Goal: Task Accomplishment & Management: Manage account settings

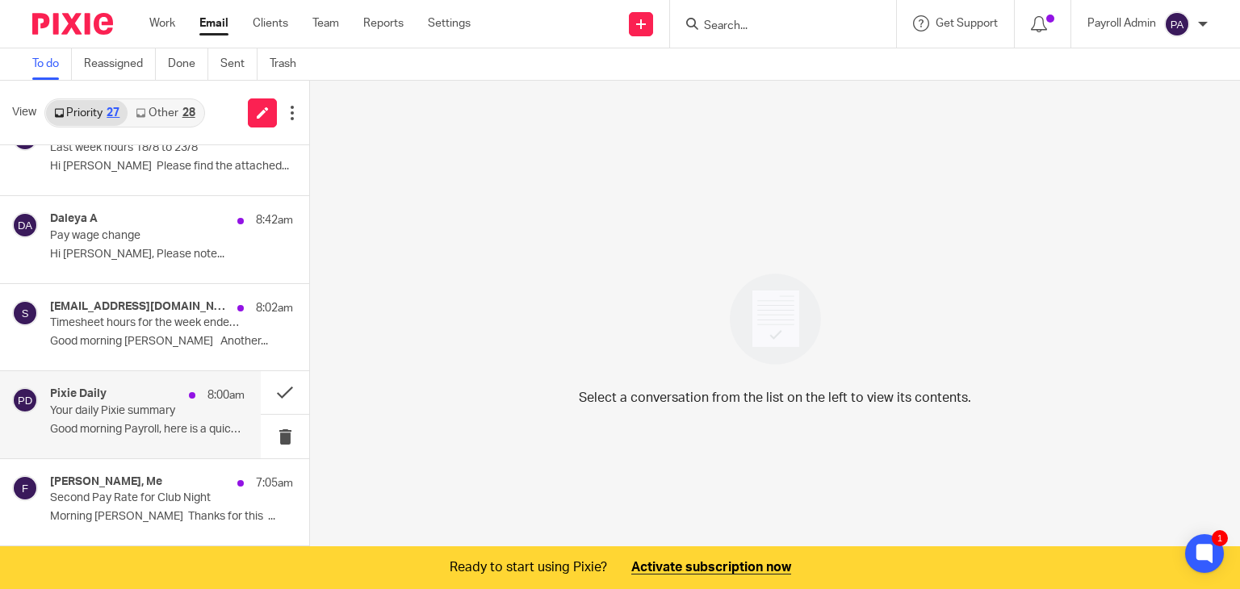
scroll to position [323, 0]
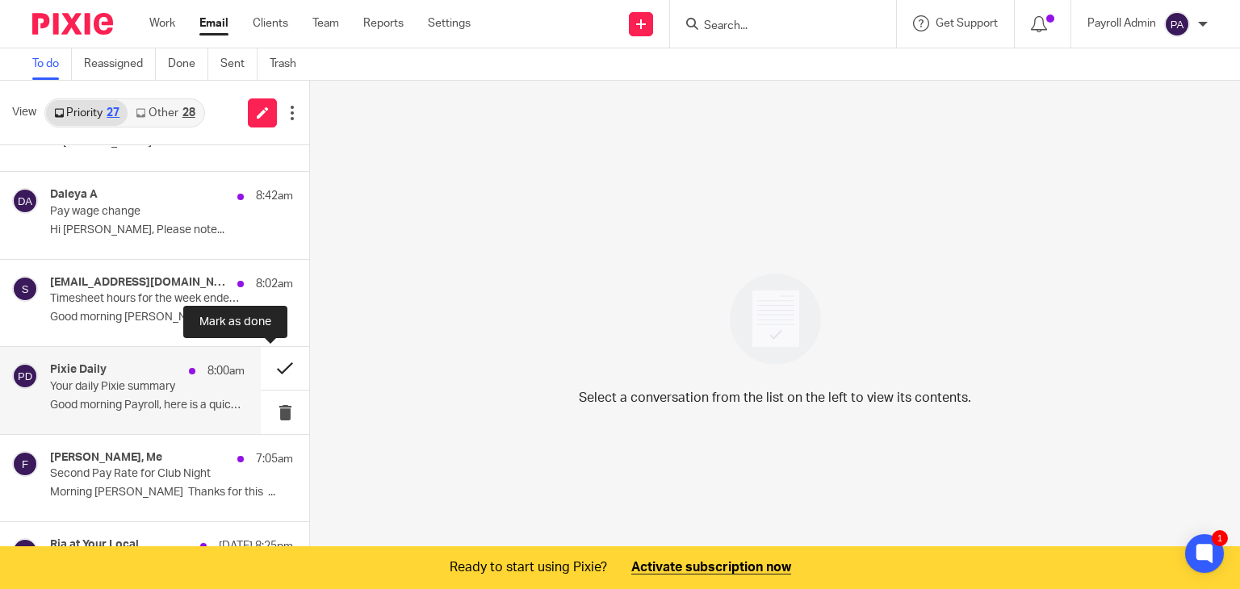
click at [268, 359] on button at bounding box center [285, 368] width 48 height 43
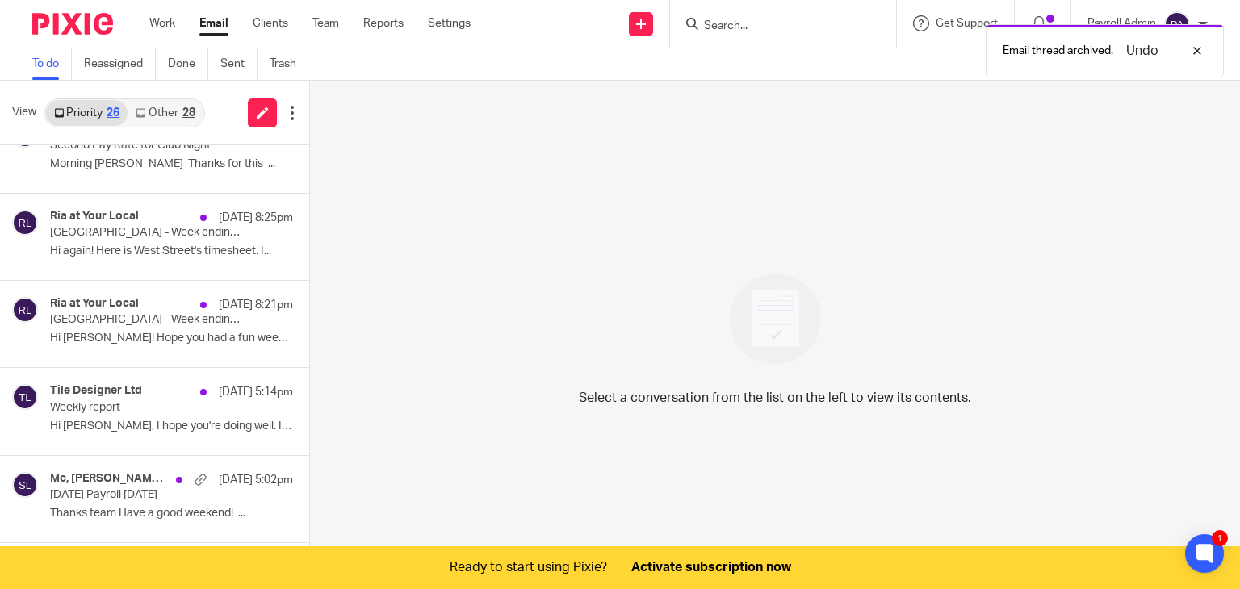
scroll to position [565, 0]
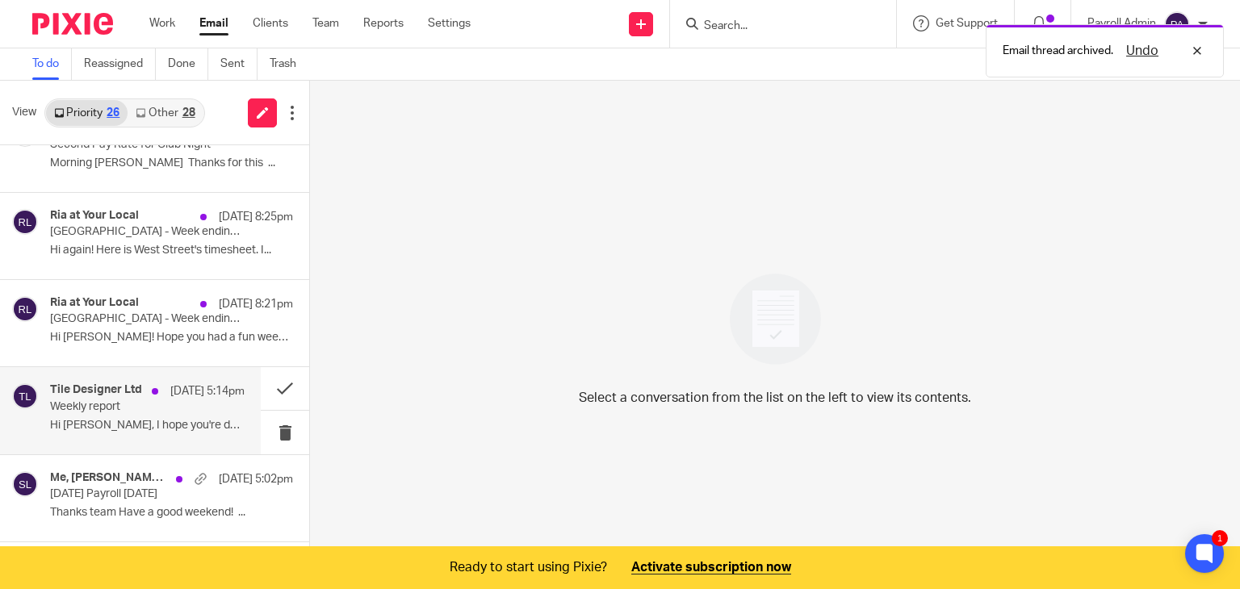
click at [113, 408] on p "Weekly report" at bounding box center [128, 407] width 156 height 14
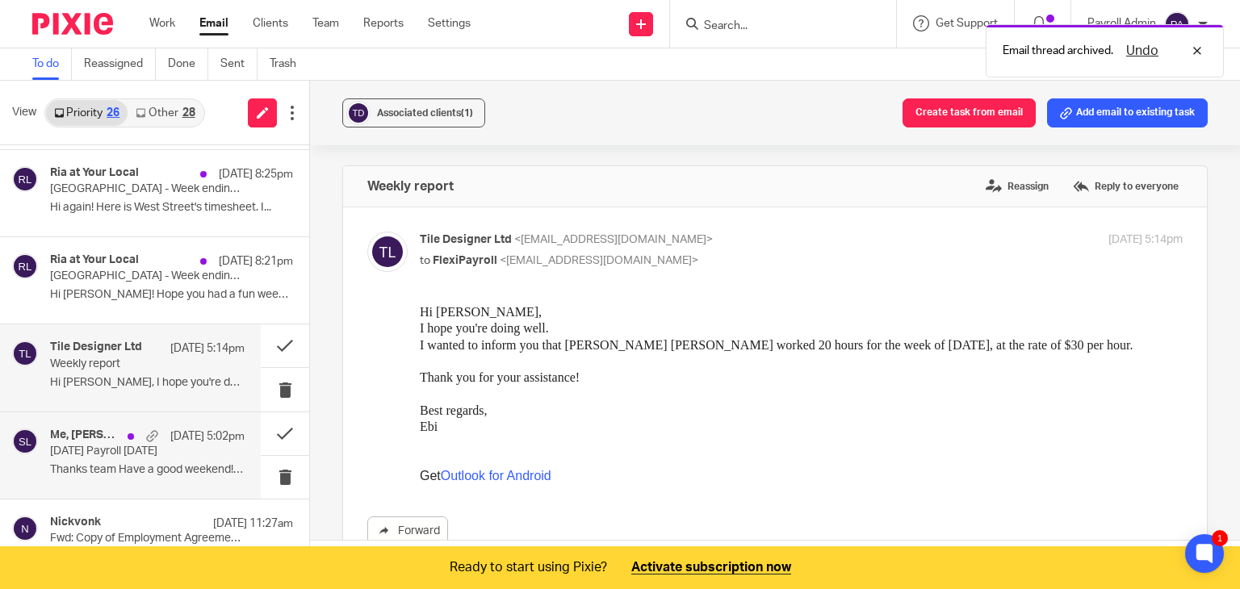
scroll to position [646, 0]
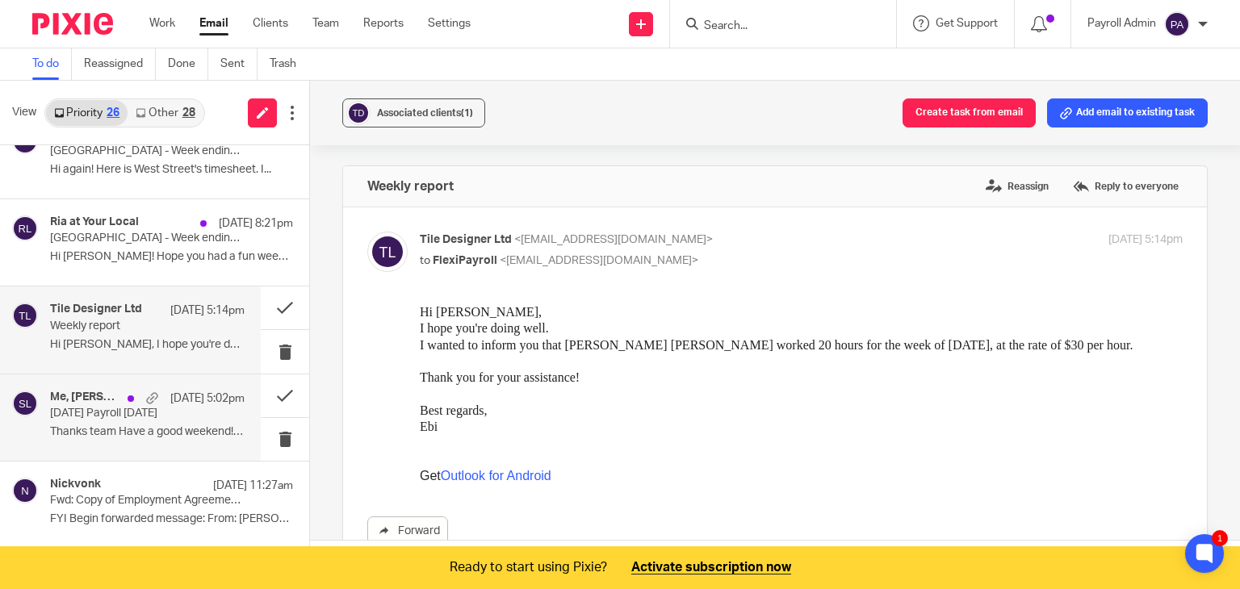
click at [153, 413] on p "[DATE] Payroll [DATE]" at bounding box center [128, 414] width 156 height 14
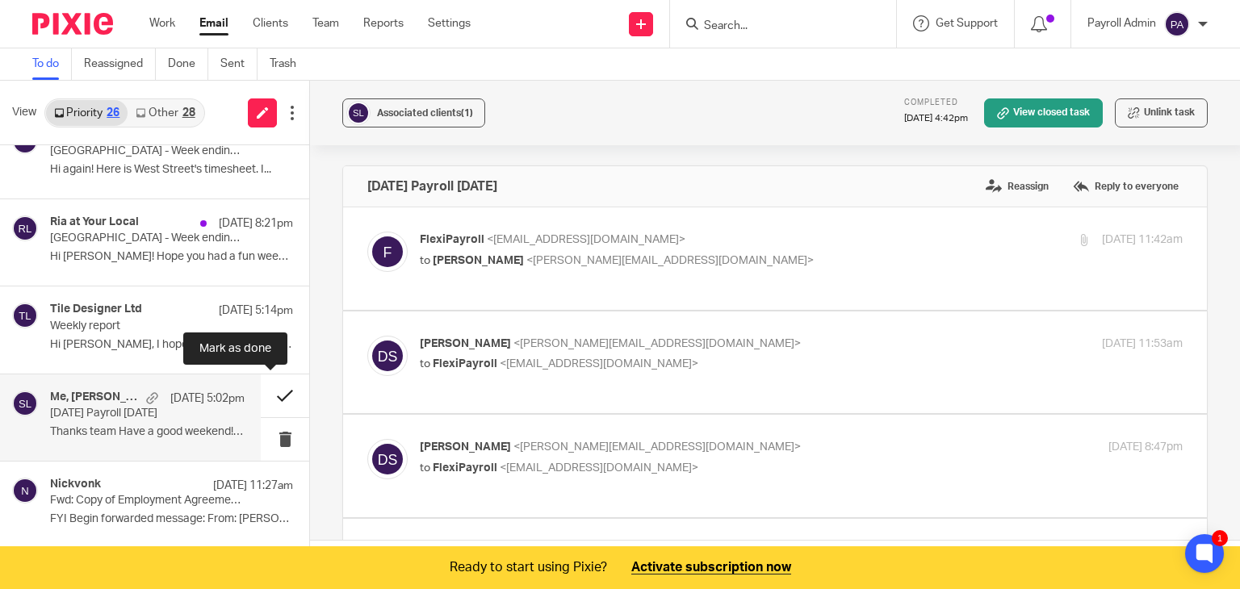
scroll to position [0, 0]
click at [746, 261] on p "to [PERSON_NAME] <[PERSON_NAME][EMAIL_ADDRESS][DOMAIN_NAME]>" at bounding box center [674, 261] width 508 height 17
checkbox input "true"
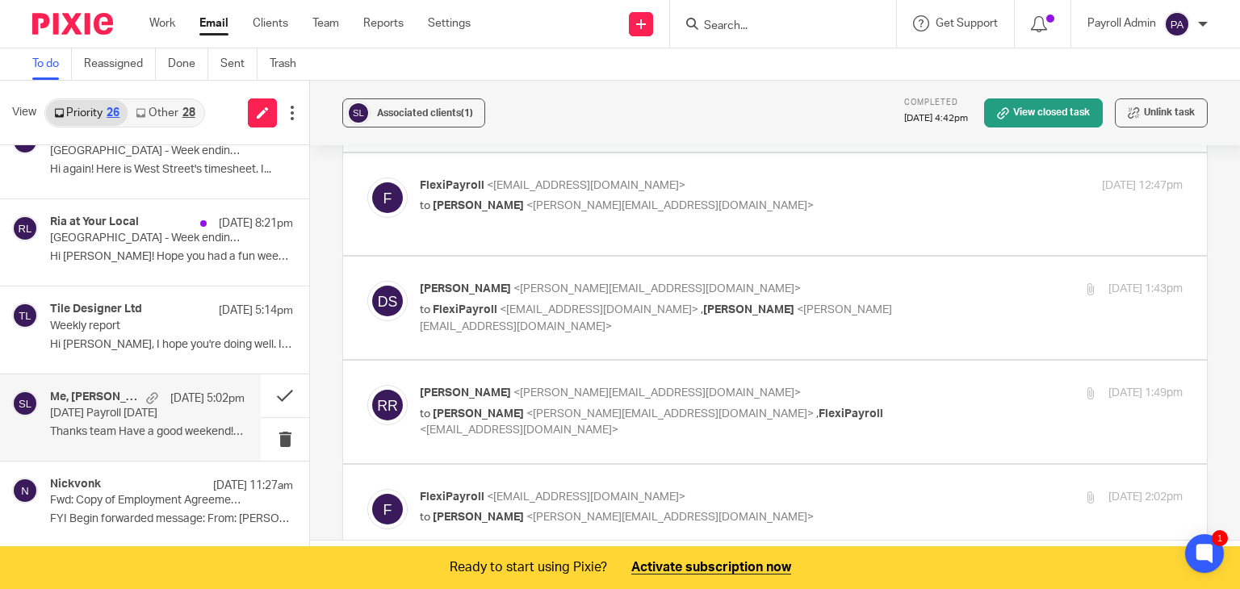
scroll to position [1130, 0]
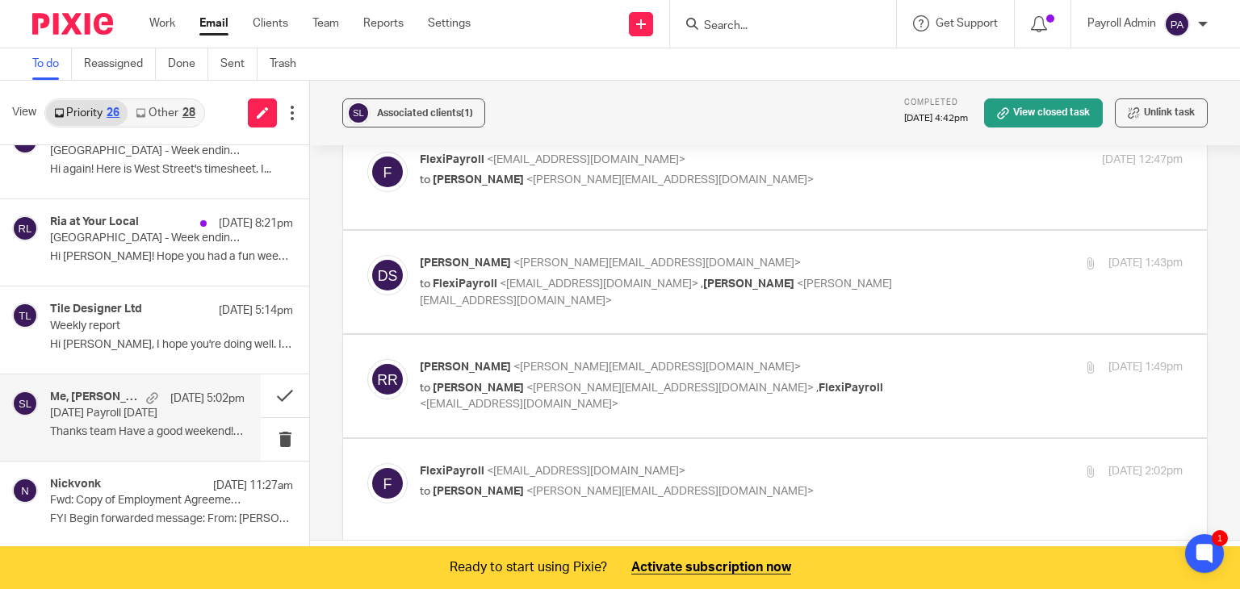
click at [900, 380] on p "to [PERSON_NAME] <[PERSON_NAME][EMAIL_ADDRESS][DOMAIN_NAME]> , FlexiPayroll <[E…" at bounding box center [674, 396] width 508 height 33
checkbox input "true"
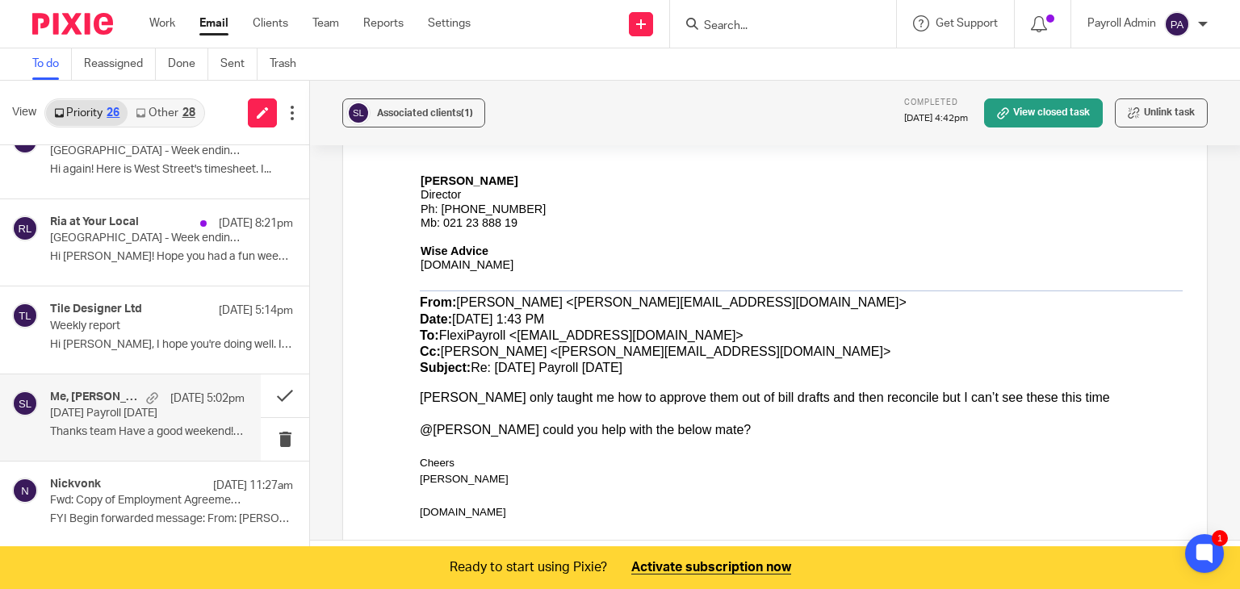
scroll to position [1533, 0]
click at [270, 390] on button at bounding box center [285, 395] width 48 height 43
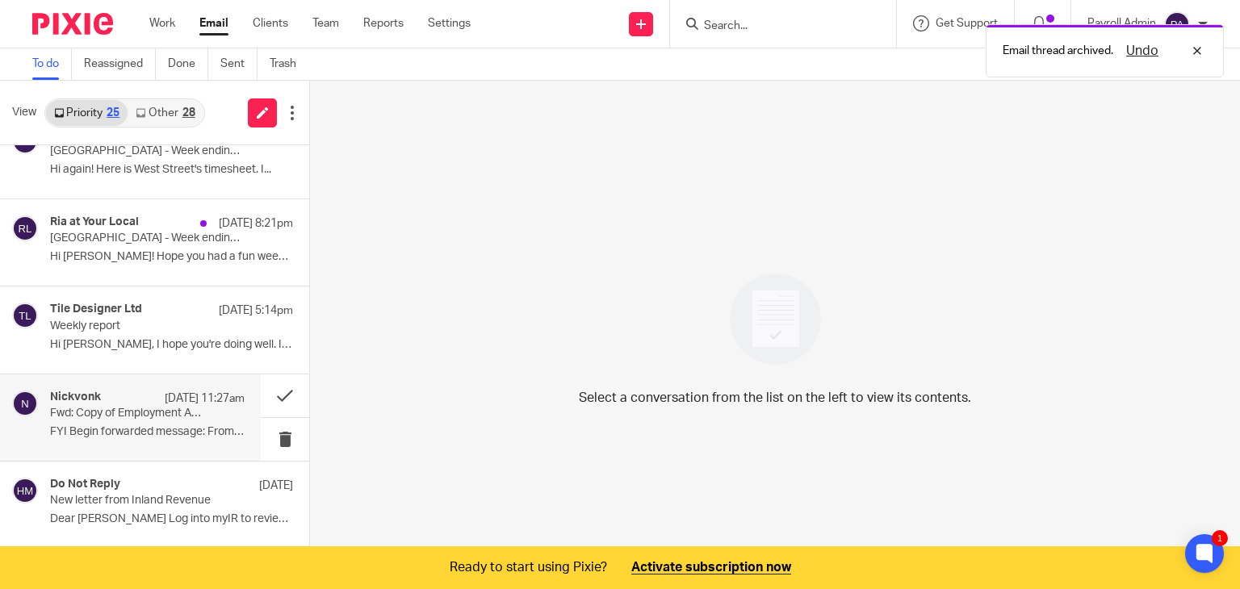
scroll to position [565, 0]
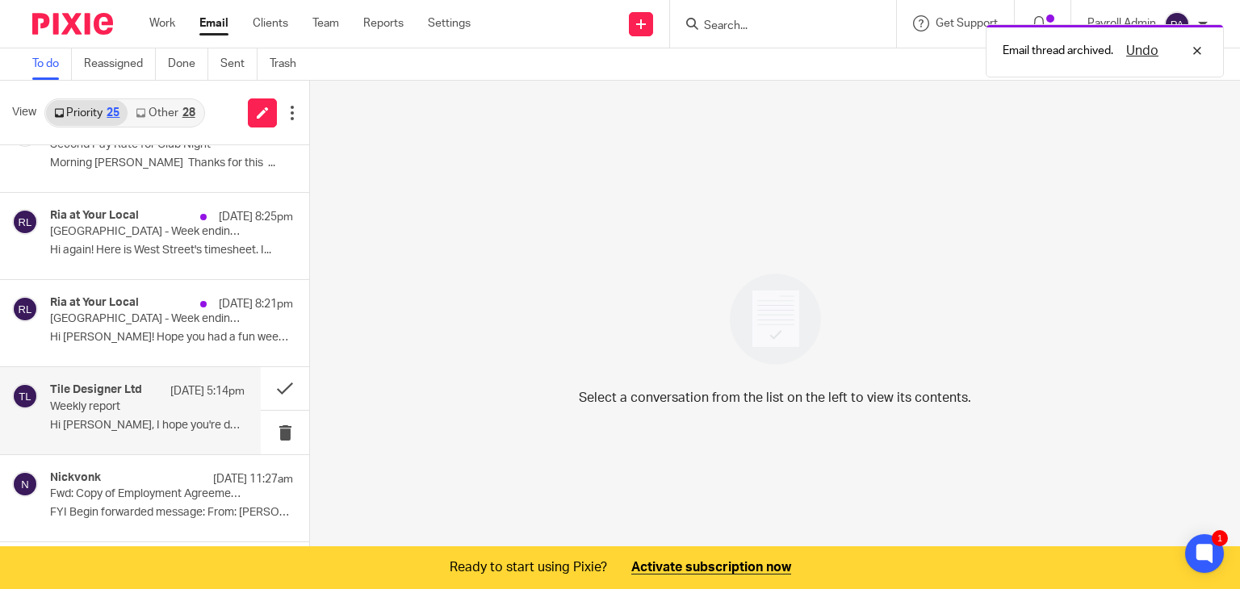
click at [120, 395] on div "Tile Designer Ltd [DATE] 5:14pm" at bounding box center [147, 391] width 194 height 16
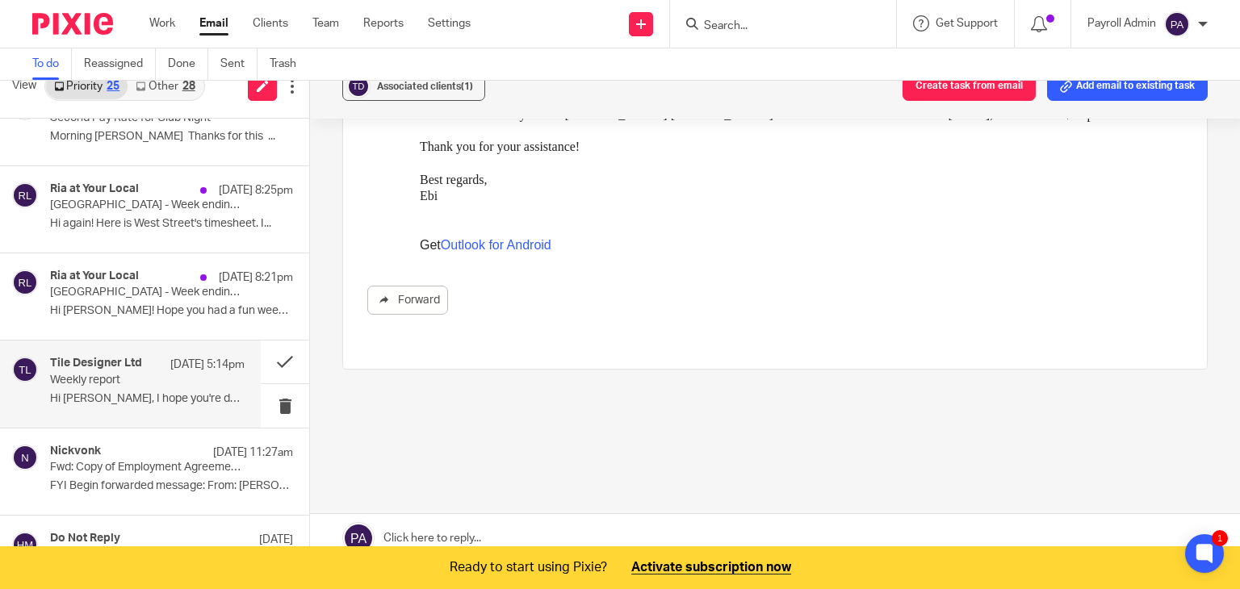
scroll to position [40, 0]
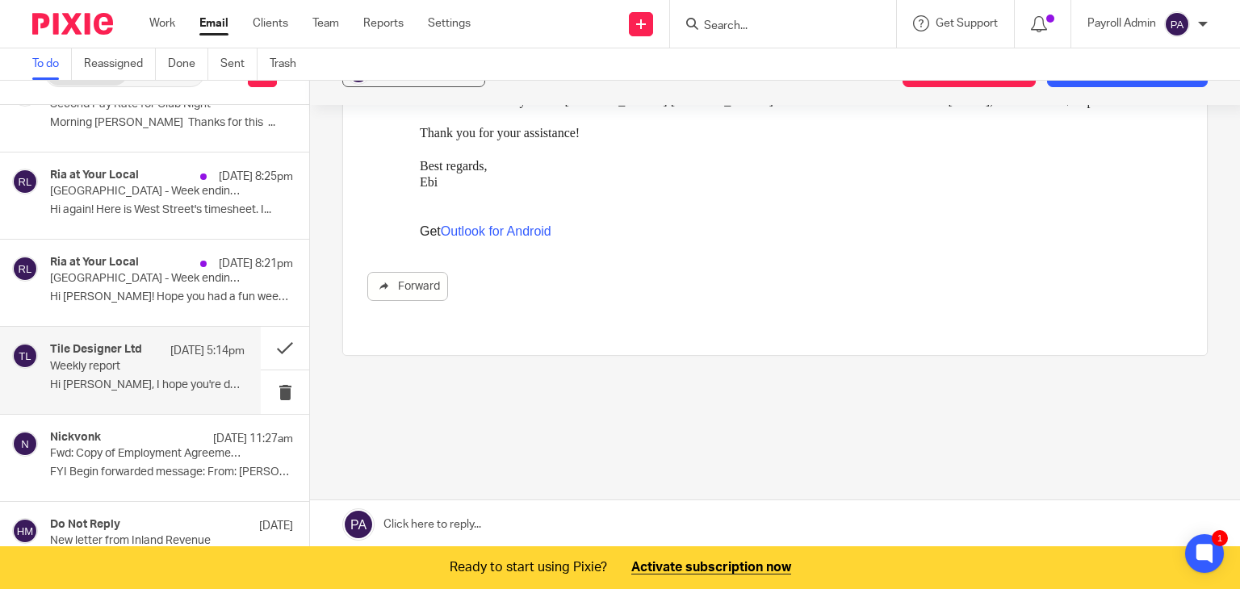
click at [439, 511] on link at bounding box center [775, 524] width 930 height 48
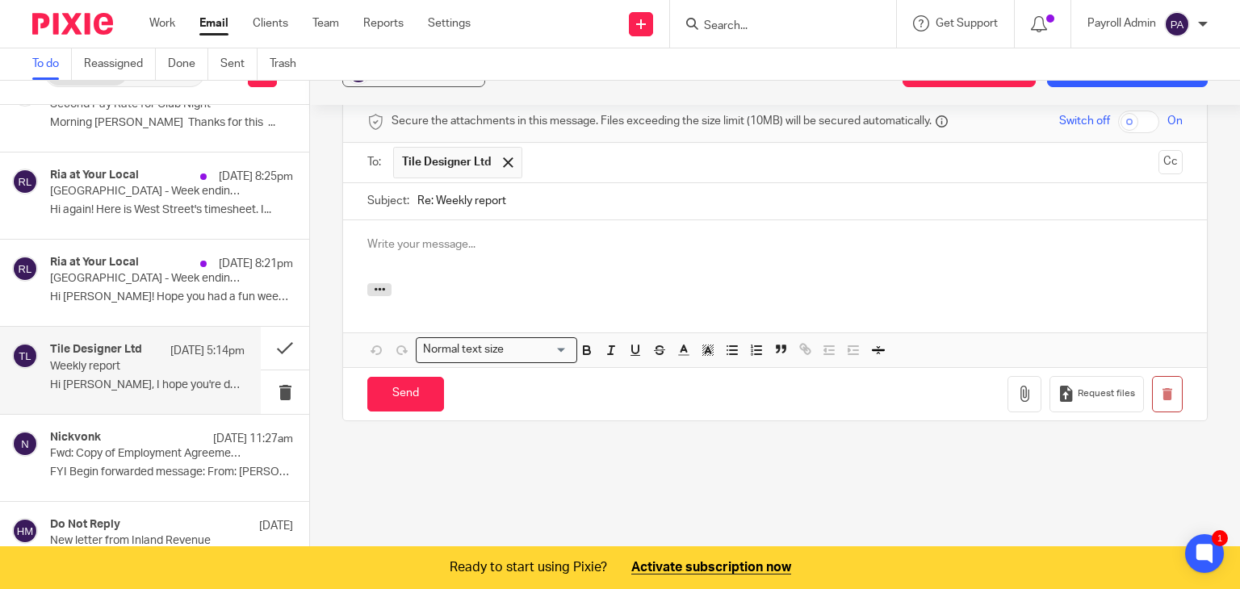
scroll to position [0, 0]
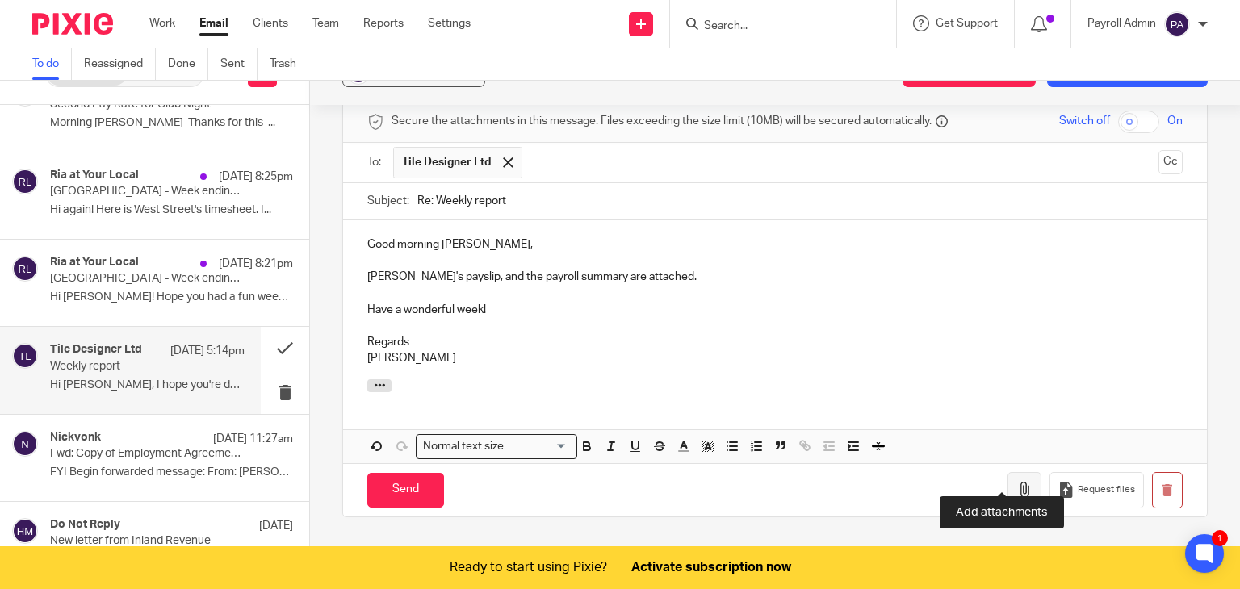
click at [1016, 482] on icon "button" at bounding box center [1024, 490] width 16 height 16
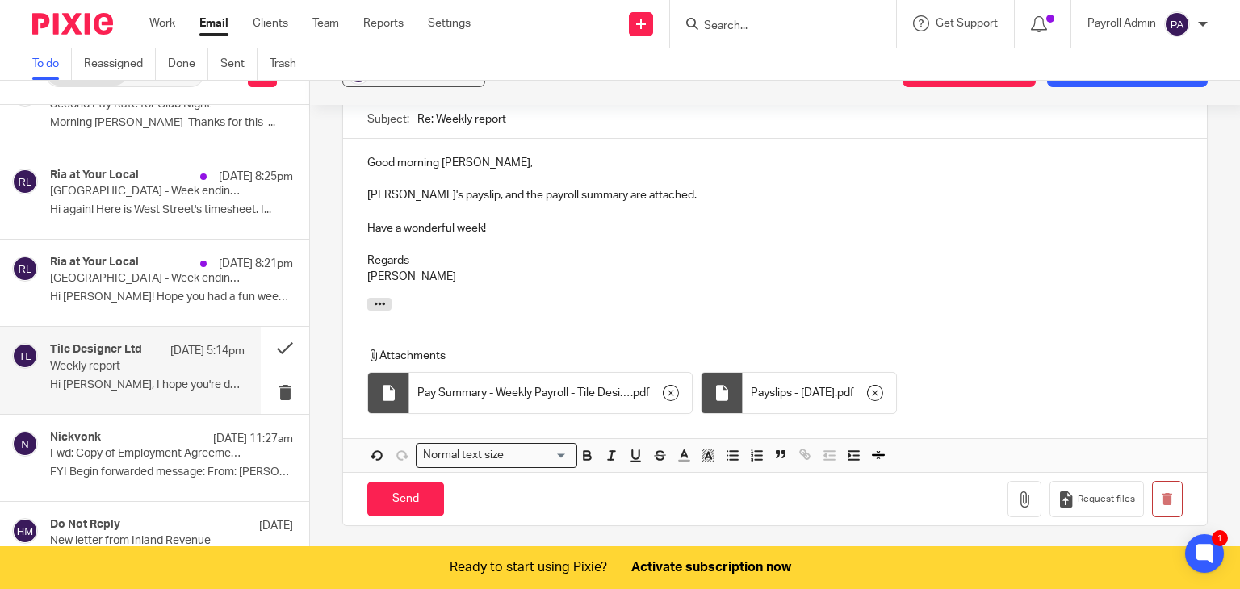
scroll to position [726, 0]
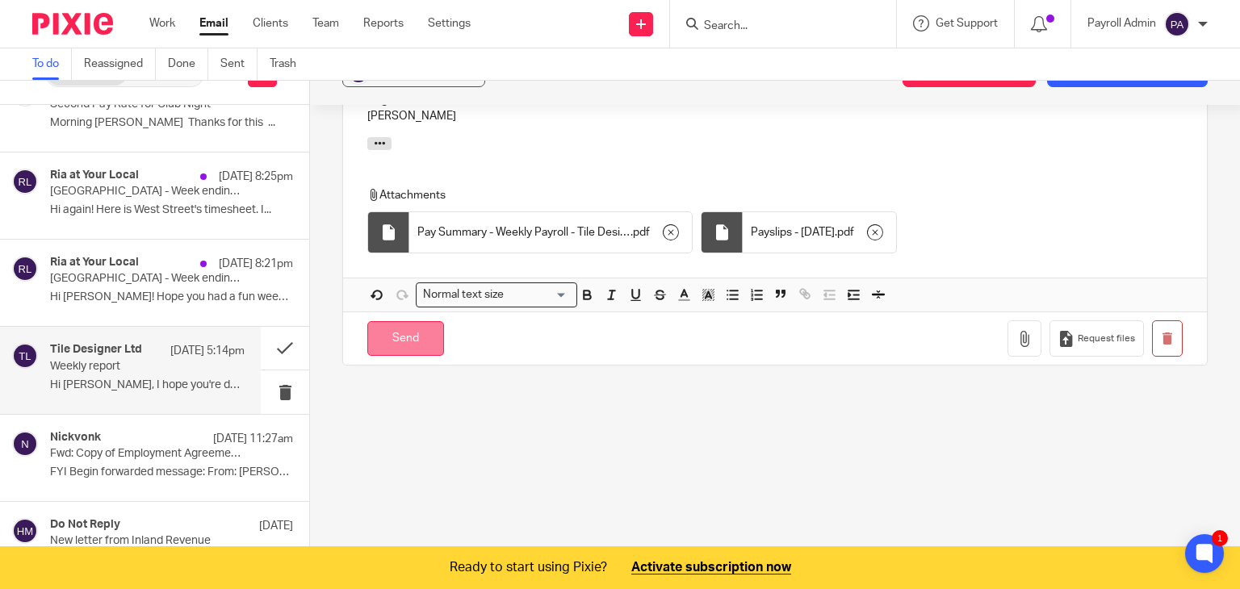
click at [413, 321] on input "Send" at bounding box center [405, 338] width 77 height 35
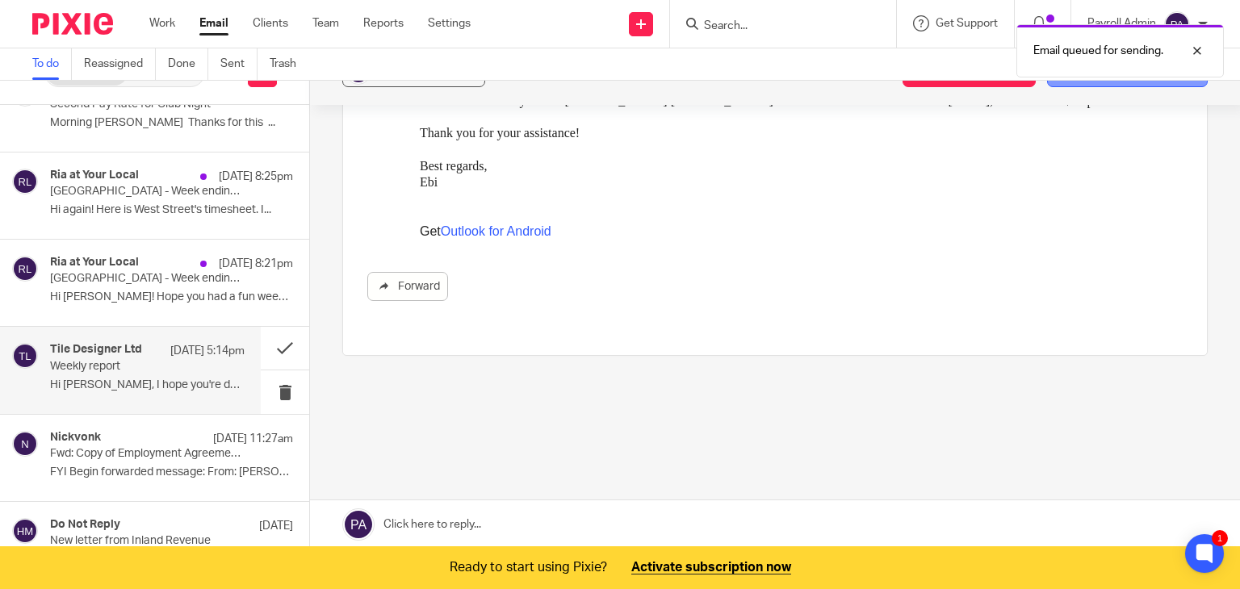
click at [1056, 83] on button "Add email to existing task" at bounding box center [1127, 72] width 161 height 29
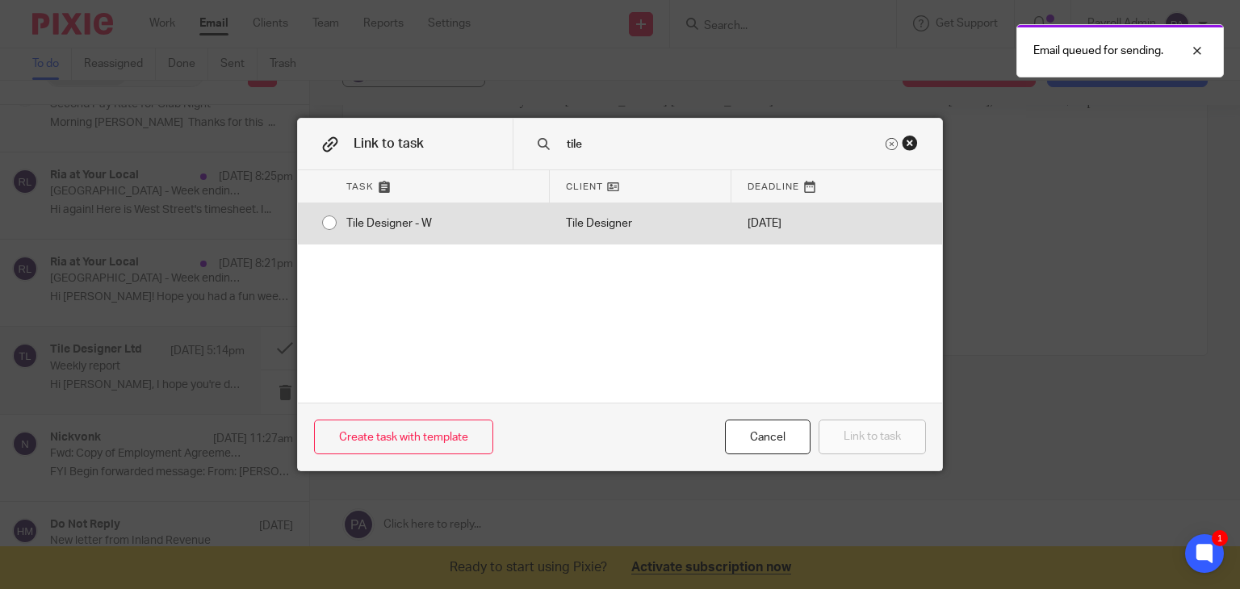
type input "tile"
click at [323, 220] on input "radio" at bounding box center [329, 222] width 31 height 31
radio input "false"
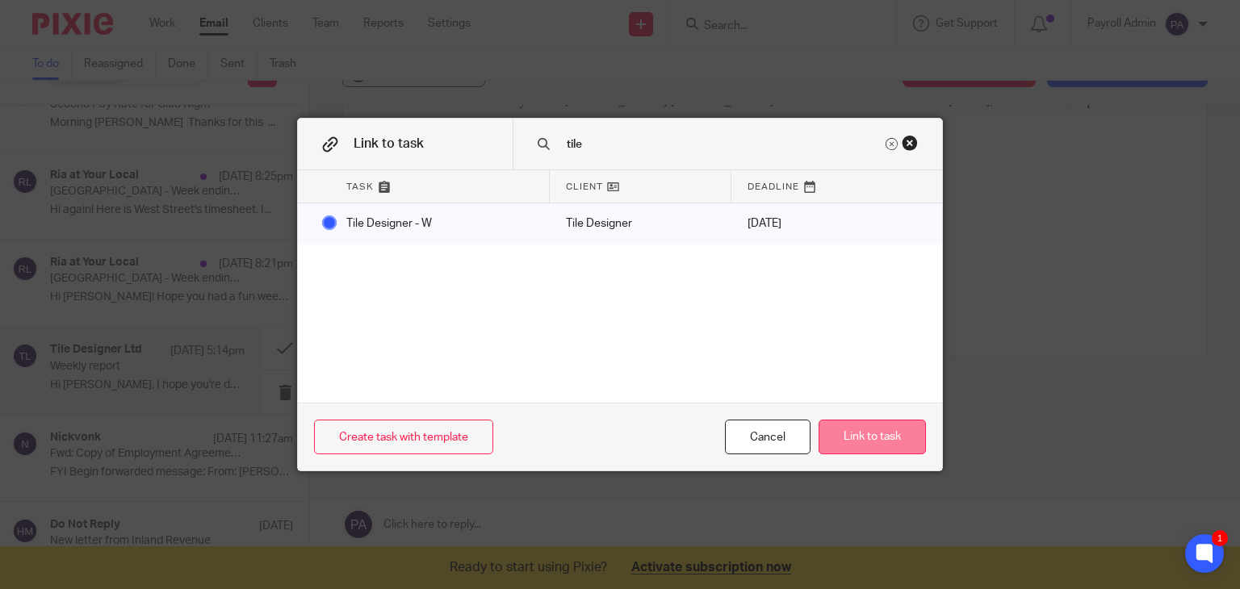
click at [886, 438] on button "Link to task" at bounding box center [871, 437] width 107 height 35
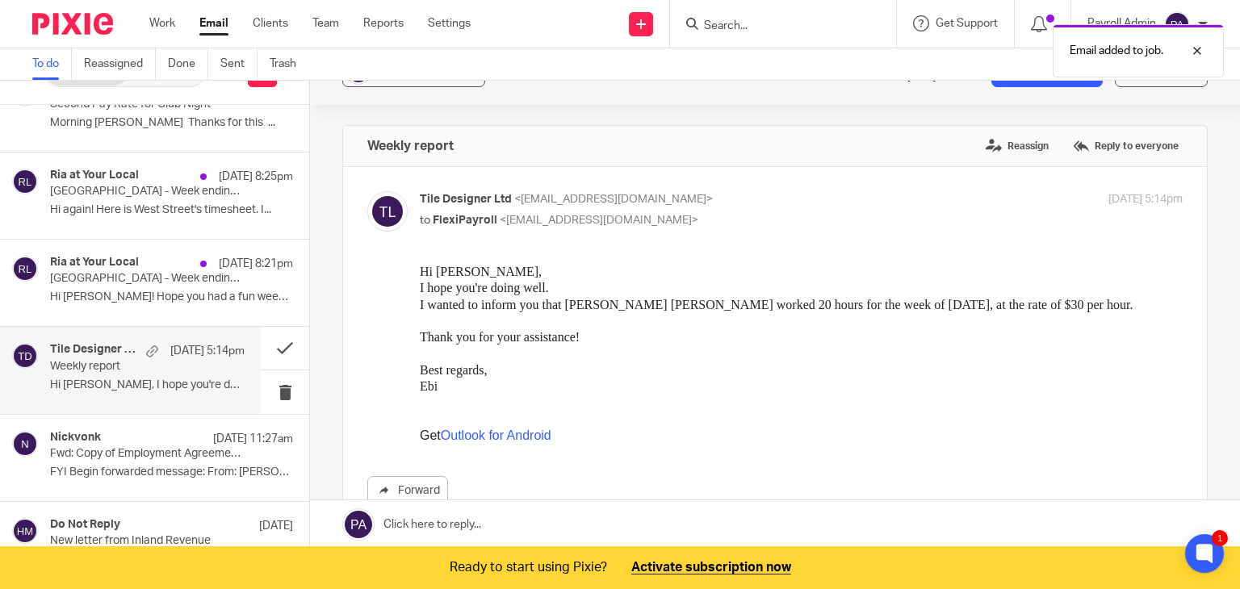
scroll to position [0, 0]
click at [266, 346] on button at bounding box center [285, 348] width 48 height 43
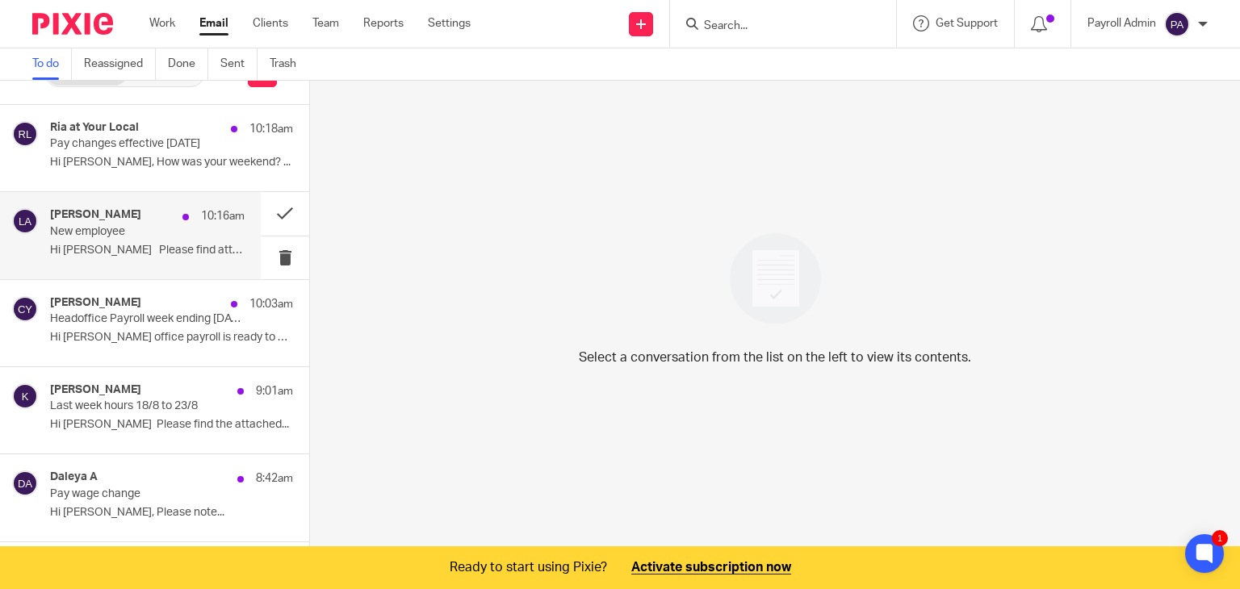
click at [119, 222] on div "[PERSON_NAME] 10:16am" at bounding box center [147, 216] width 194 height 16
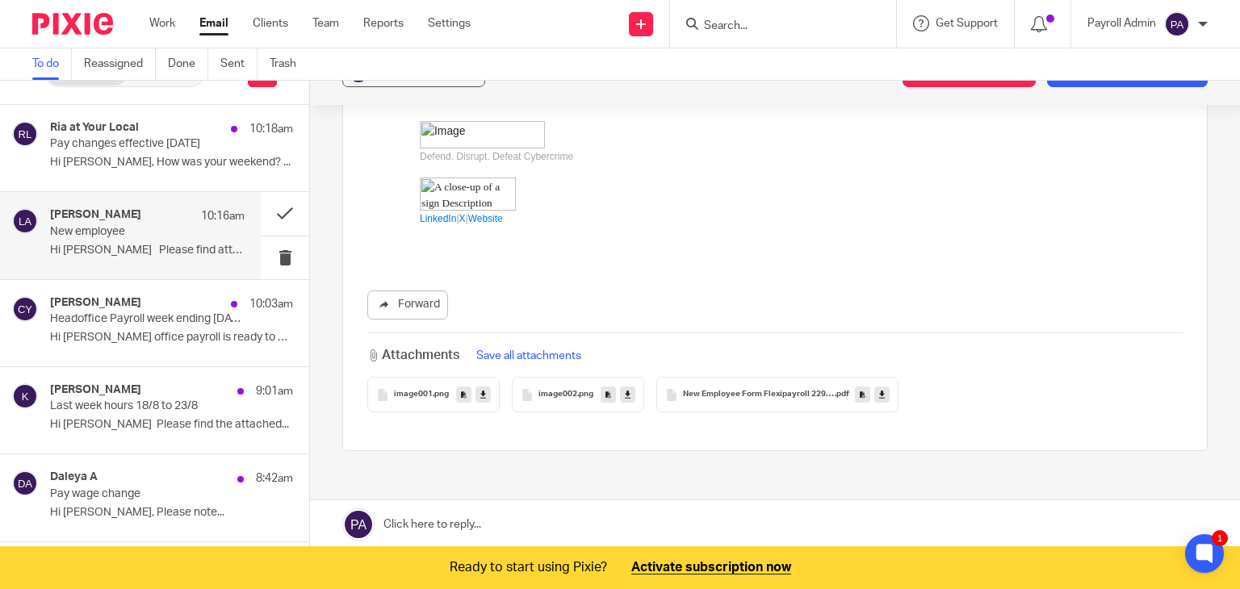
scroll to position [434, 0]
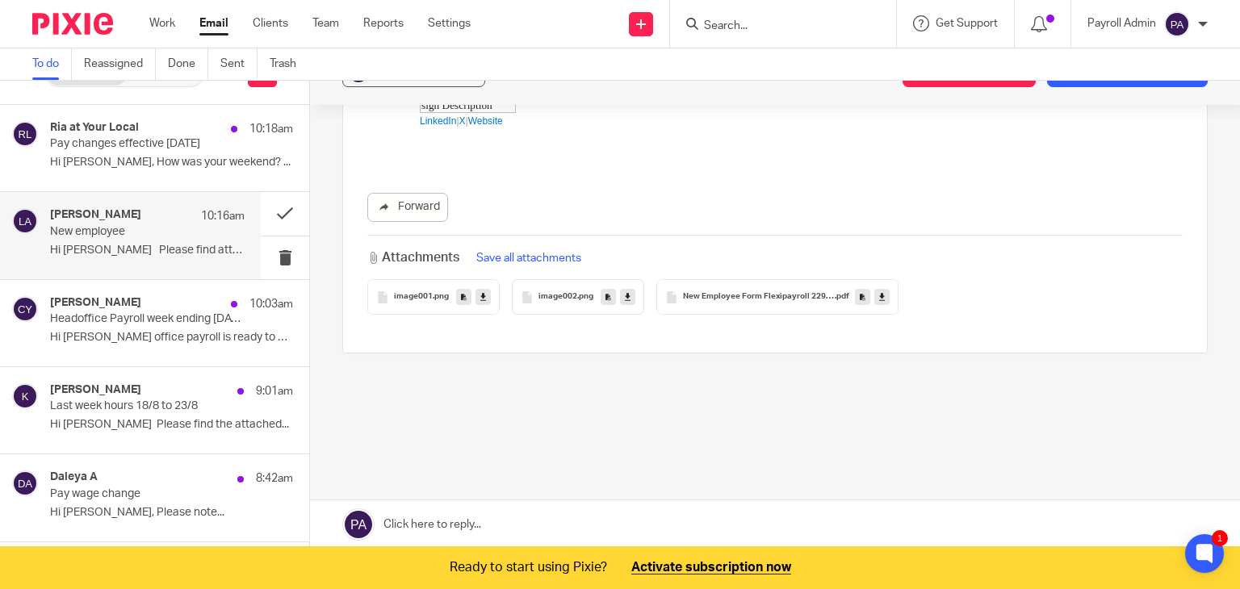
click at [495, 520] on link at bounding box center [775, 524] width 930 height 48
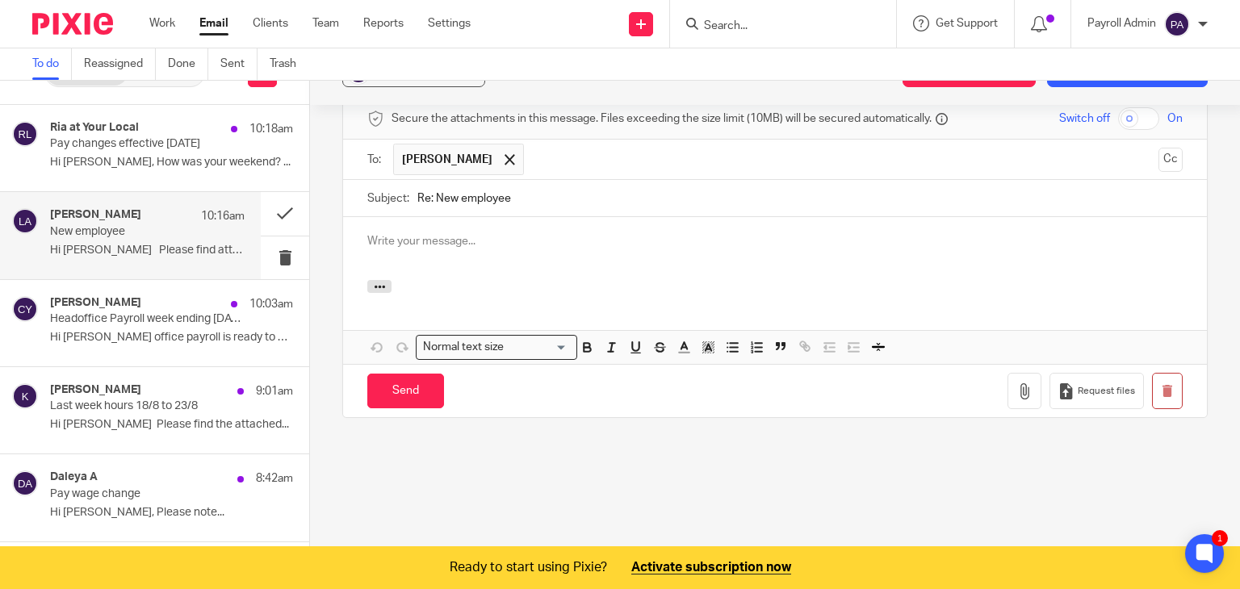
scroll to position [0, 0]
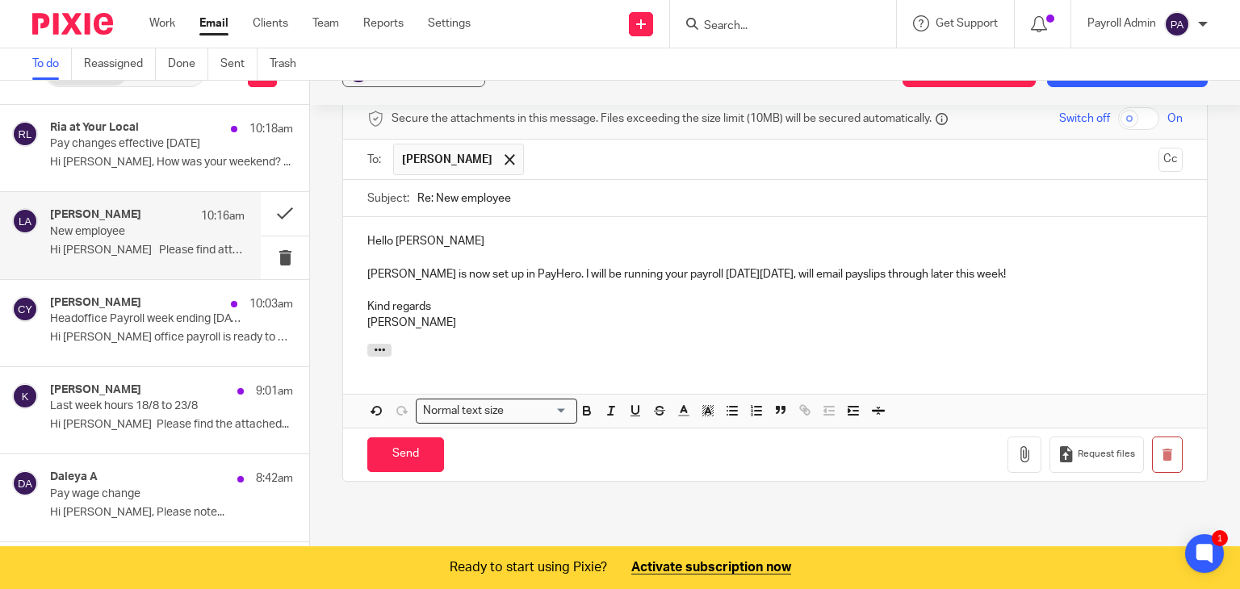
click at [526, 266] on p "[PERSON_NAME] is now set up in PayHero. I will be running your payroll [DATE][D…" at bounding box center [774, 274] width 815 height 16
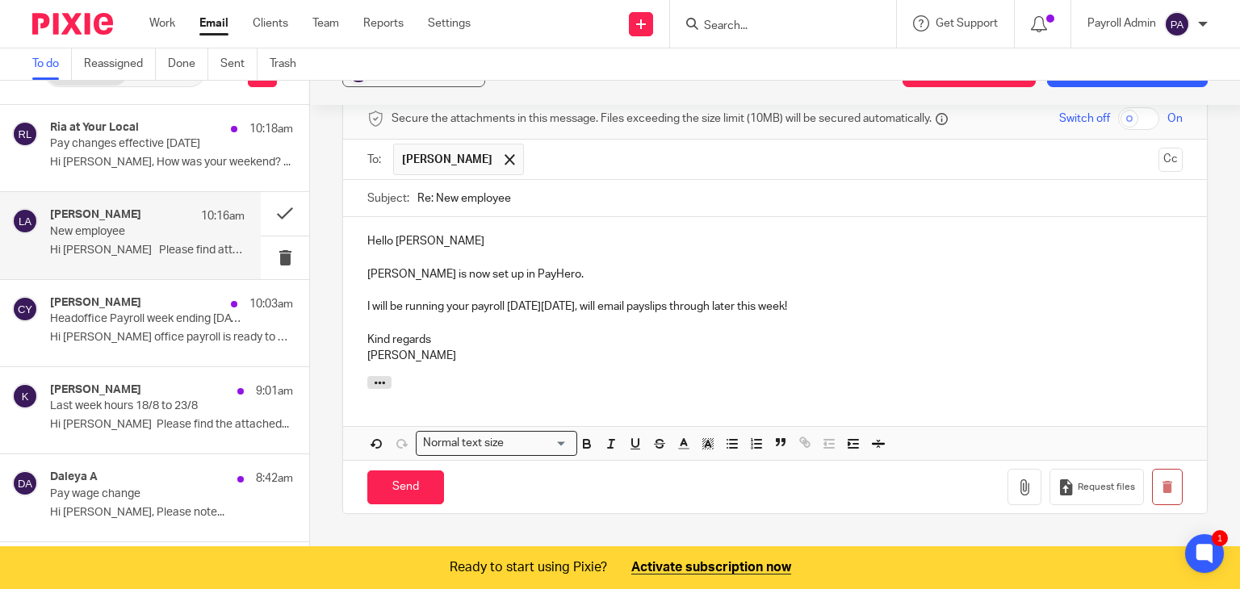
click at [619, 299] on p "I will be running your payroll [DATE][DATE], will email payslips through later …" at bounding box center [774, 307] width 815 height 16
click at [391, 470] on input "Send" at bounding box center [405, 487] width 77 height 35
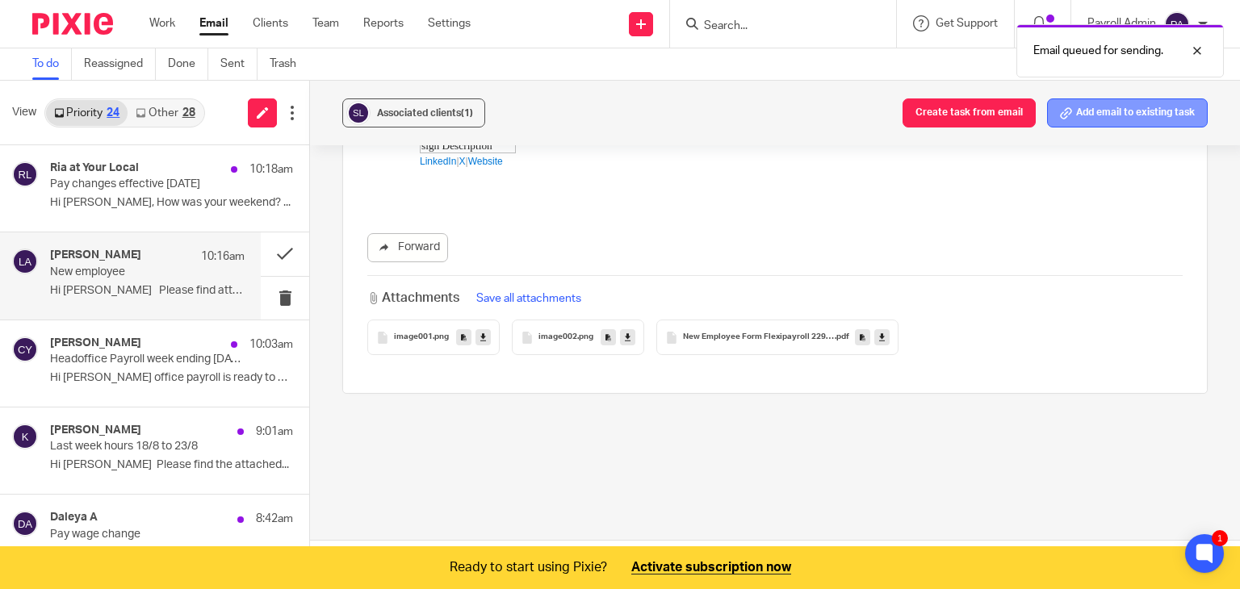
click at [1146, 114] on button "Add email to existing task" at bounding box center [1127, 112] width 161 height 29
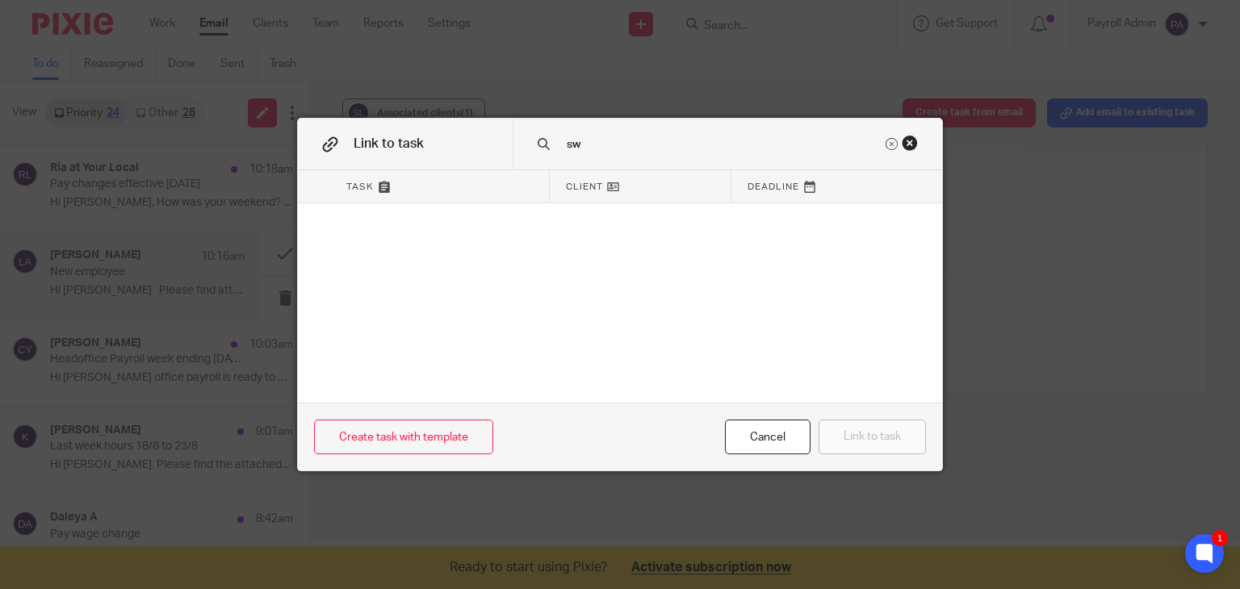
type input "s"
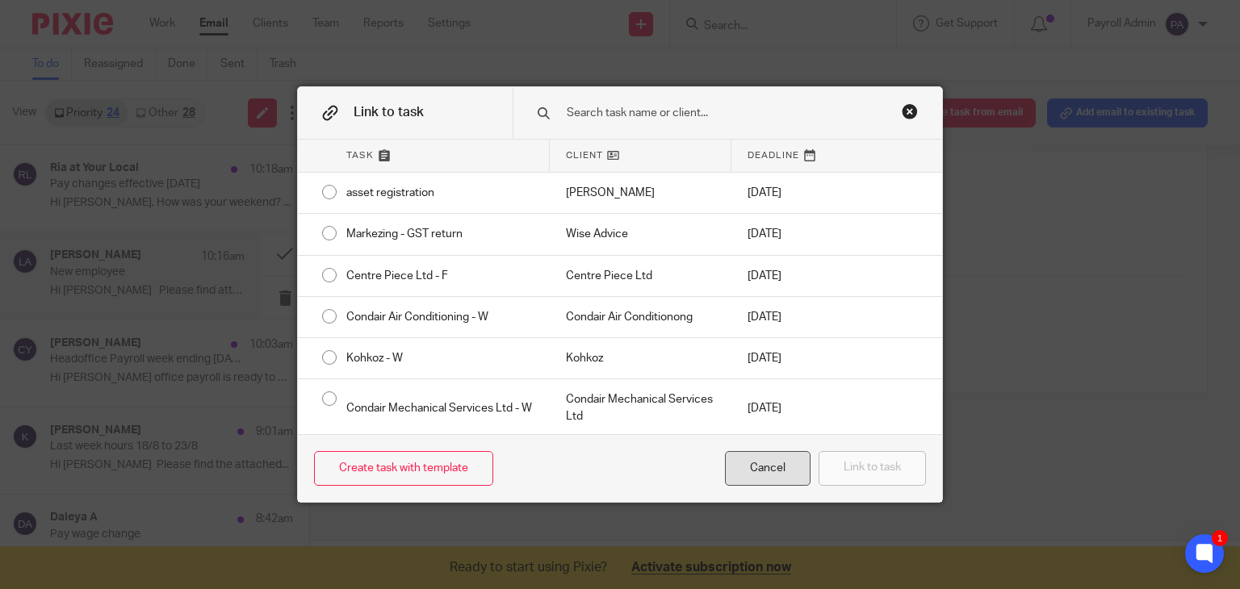
click at [752, 471] on div "Cancel" at bounding box center [768, 468] width 86 height 35
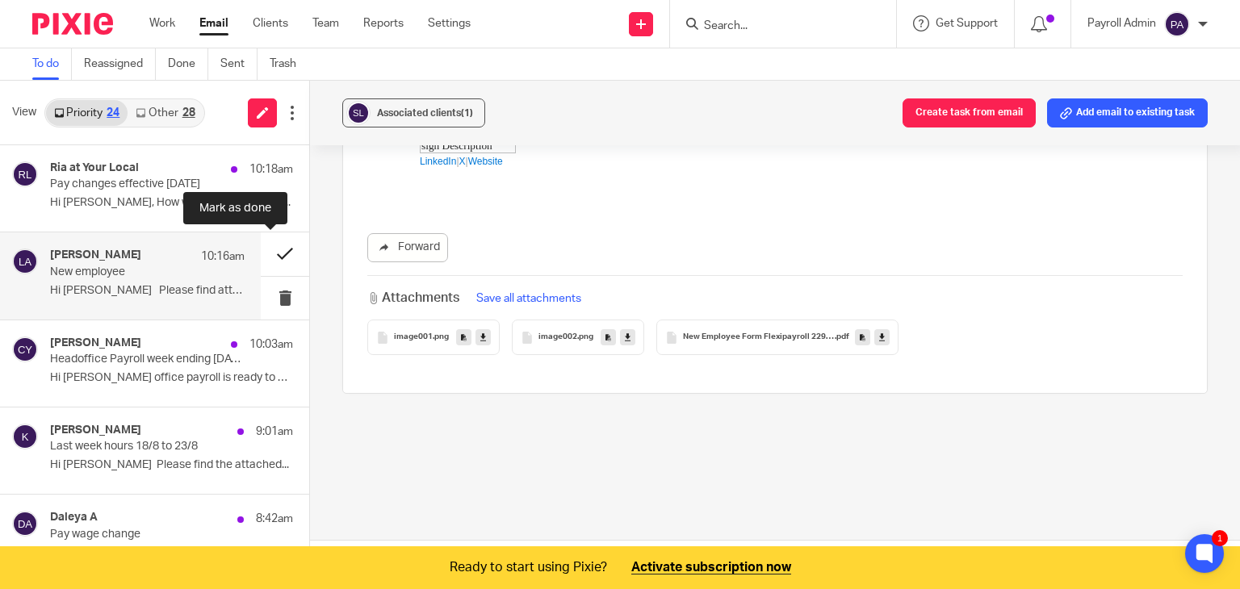
click at [268, 253] on button at bounding box center [285, 253] width 48 height 43
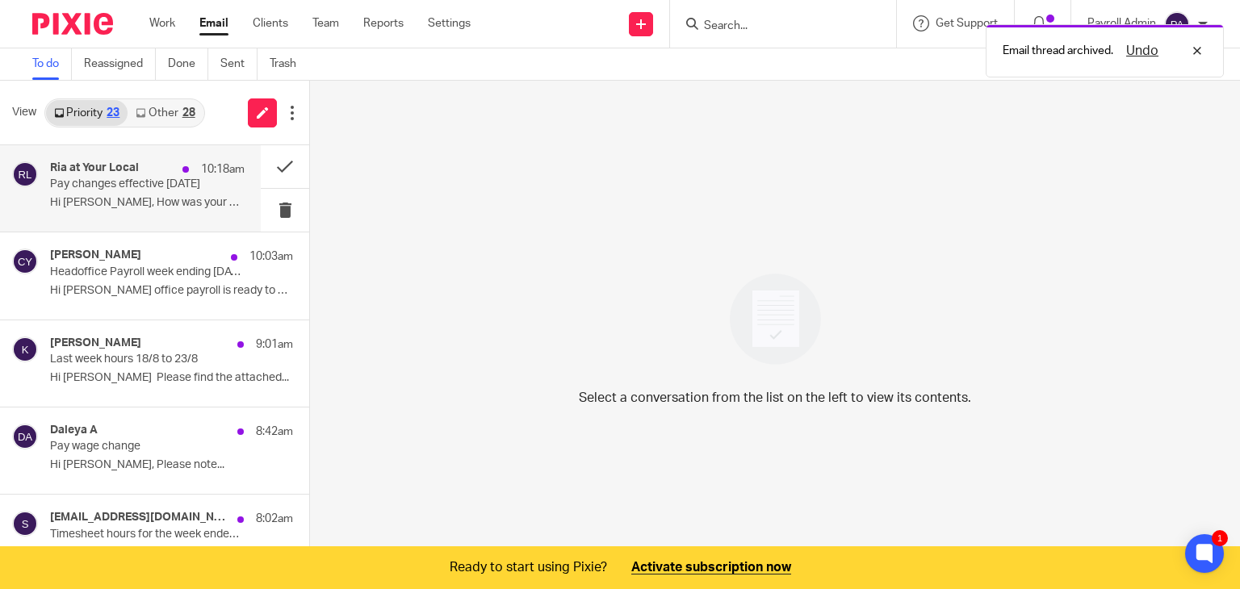
click at [139, 196] on p "Hi [PERSON_NAME], How was your weekend? ..." at bounding box center [147, 203] width 194 height 14
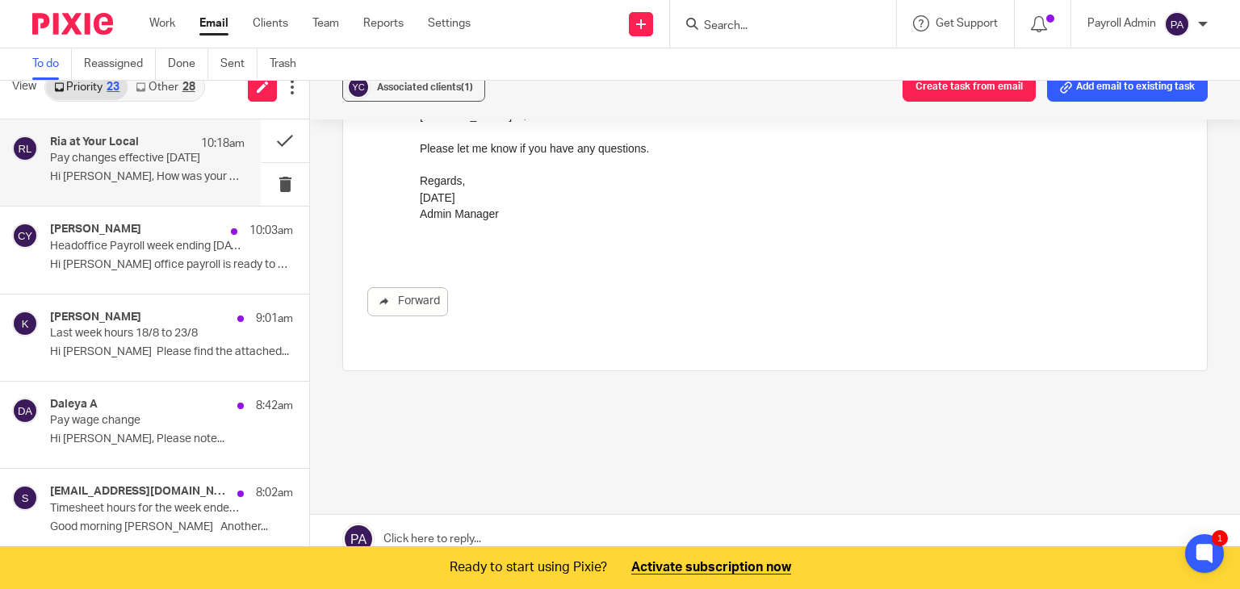
scroll to position [40, 0]
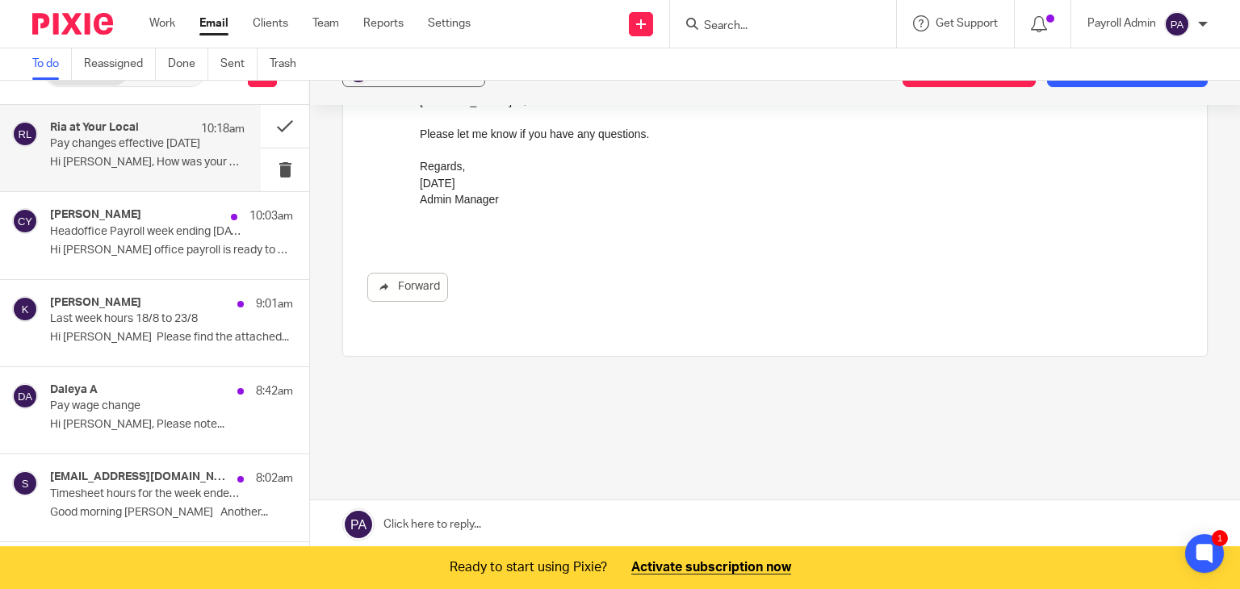
drag, startPoint x: 439, startPoint y: 519, endPoint x: 500, endPoint y: 472, distance: 77.2
click at [439, 519] on link at bounding box center [775, 524] width 930 height 48
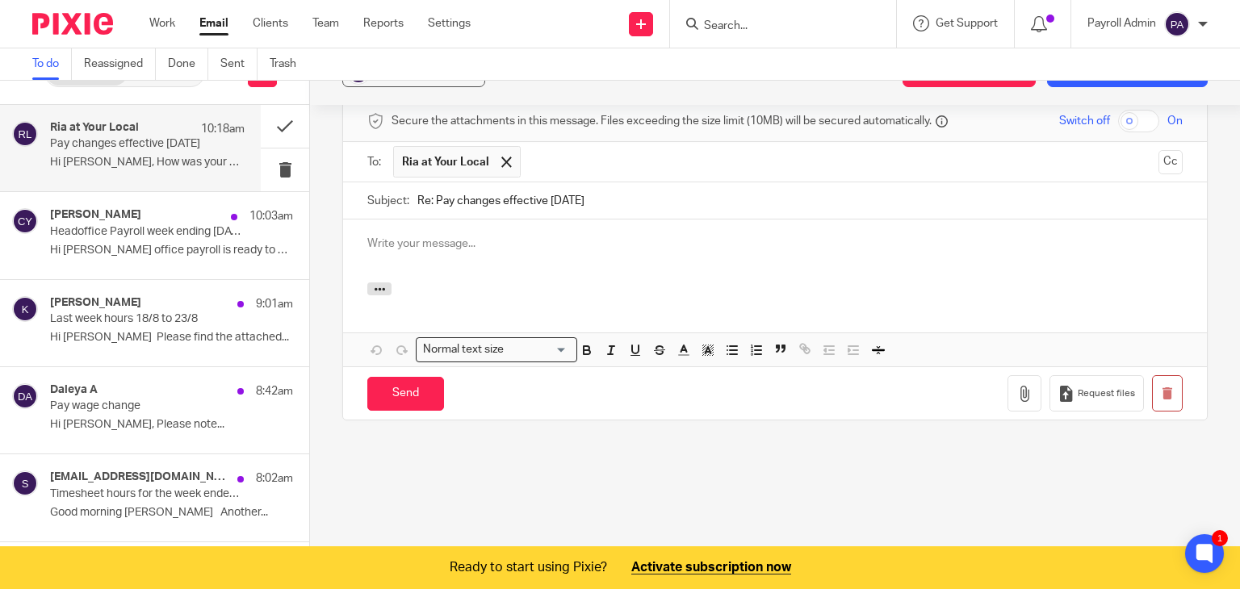
scroll to position [0, 0]
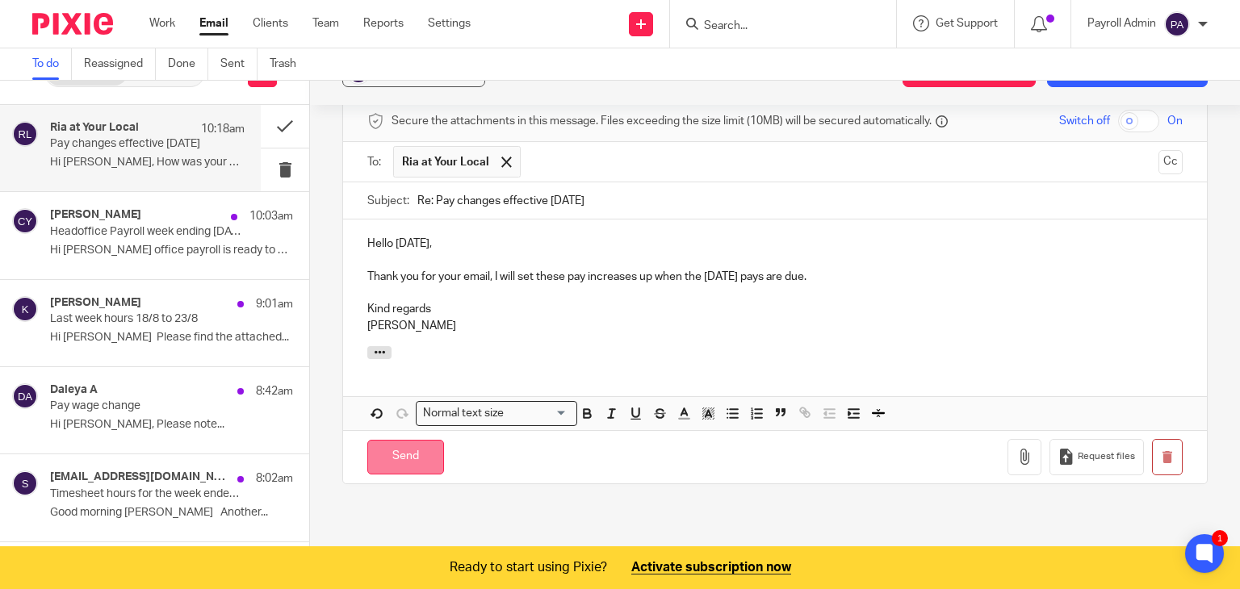
click at [393, 440] on input "Send" at bounding box center [405, 457] width 77 height 35
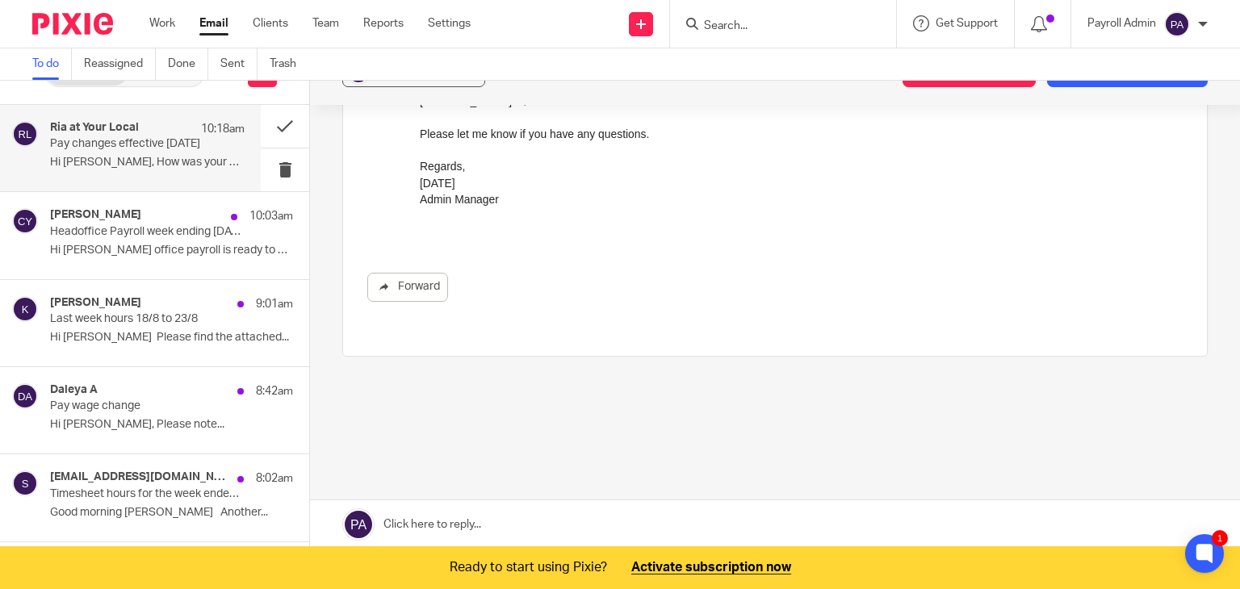
click at [759, 27] on input "Search" at bounding box center [774, 26] width 145 height 15
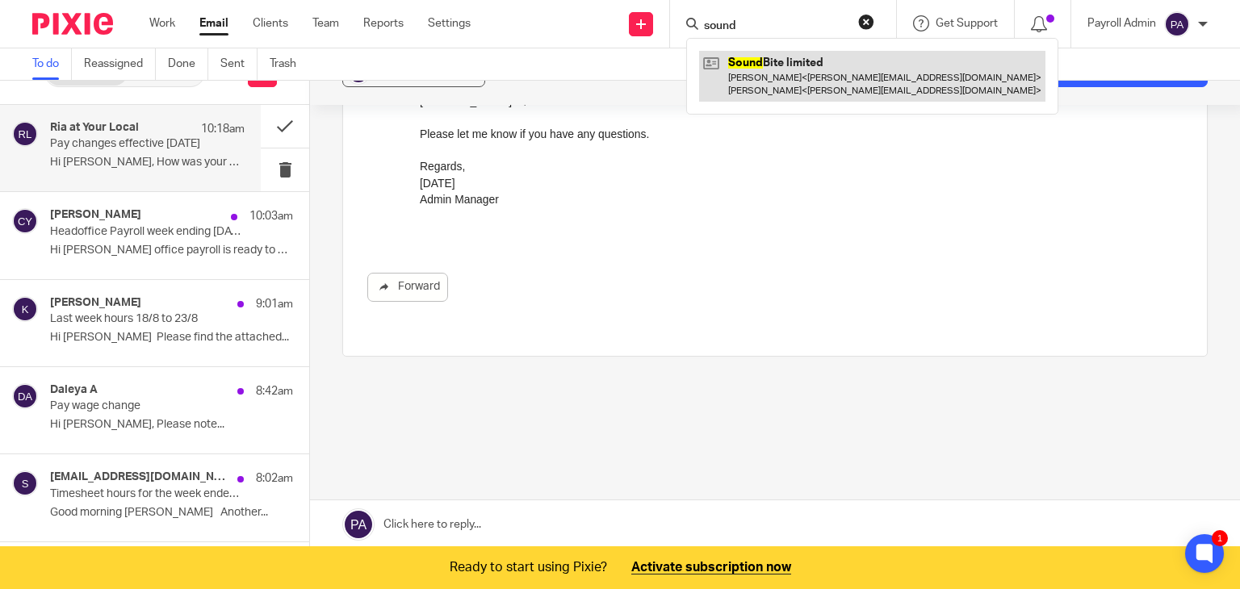
type input "sound"
click at [779, 84] on link at bounding box center [872, 76] width 346 height 50
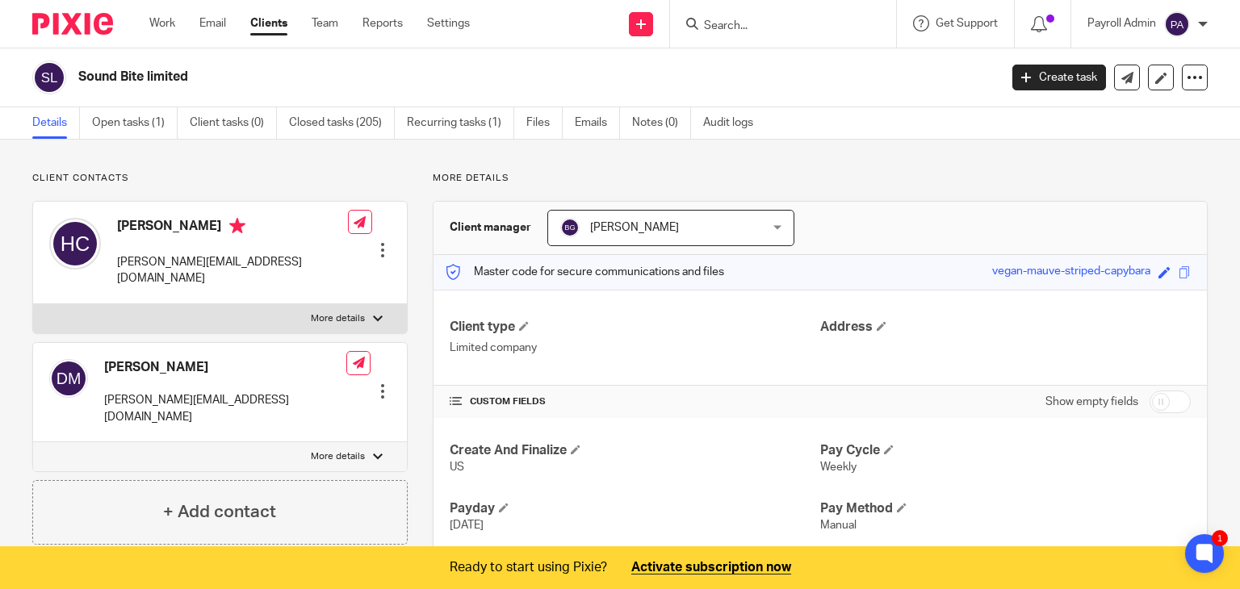
click at [380, 242] on div at bounding box center [382, 250] width 16 height 16
click at [288, 257] on link "Edit contact" at bounding box center [306, 261] width 154 height 23
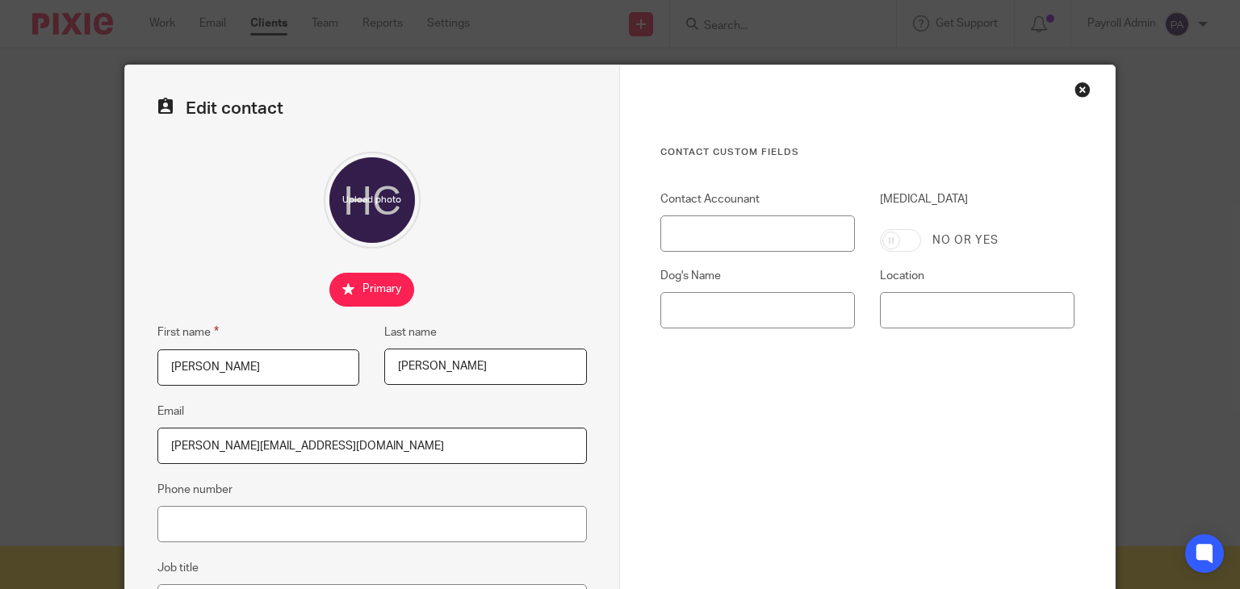
click at [301, 441] on input "[PERSON_NAME][EMAIL_ADDRESS][DOMAIN_NAME]" at bounding box center [371, 446] width 429 height 36
click at [281, 443] on input "helen@thepav.co.nz" at bounding box center [371, 446] width 429 height 36
type input "h"
paste input "Helen McDowell <helen@wynyardpavilion.co.nz>"
click at [254, 445] on input "Helen McDowell <helen@wynyardpavilion.co.nz" at bounding box center [371, 446] width 429 height 36
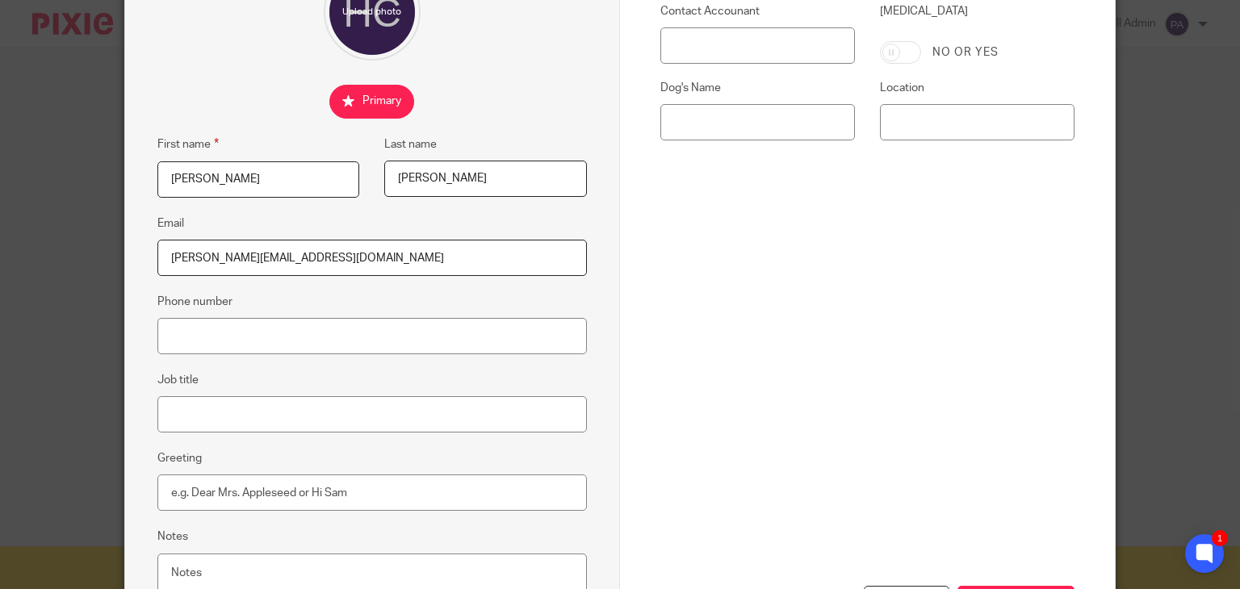
scroll to position [323, 0]
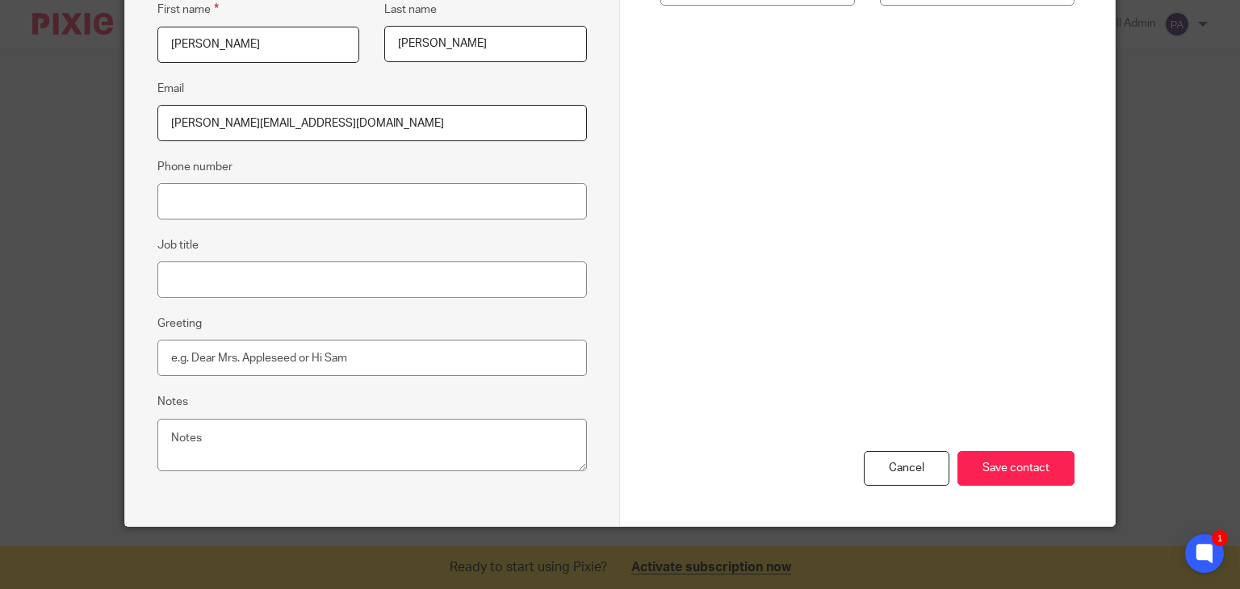
type input "helen@wynyardpavilion.co.nz"
click at [190, 199] on input "Phone number" at bounding box center [371, 201] width 429 height 36
type input "021 106 2700"
